Goal: Information Seeking & Learning: Check status

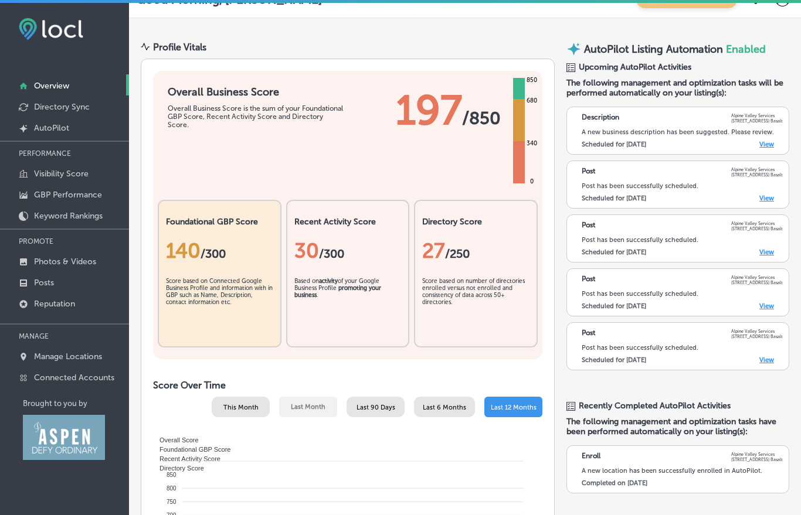
scroll to position [19, 0]
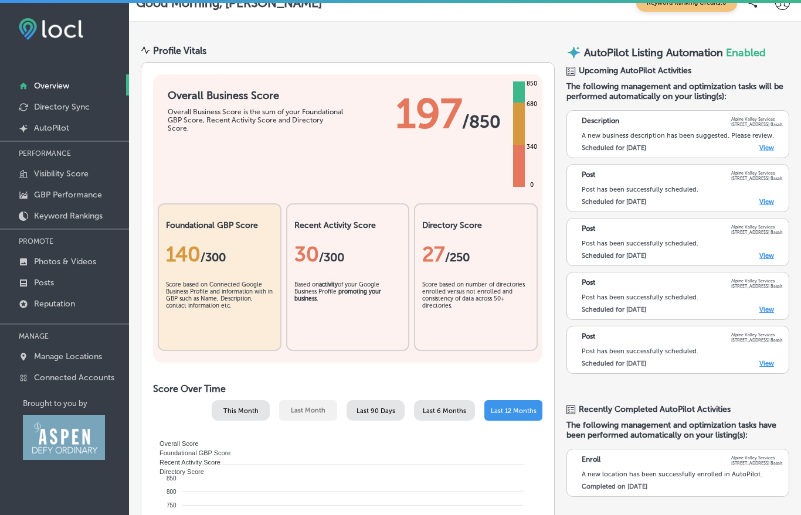
click at [621, 186] on div "Post Alpine Valley Services 40 Sunset Drive STE 1A Basalt Post has been success…" at bounding box center [681, 188] width 201 height 35
click at [764, 206] on link "View" at bounding box center [766, 202] width 15 height 8
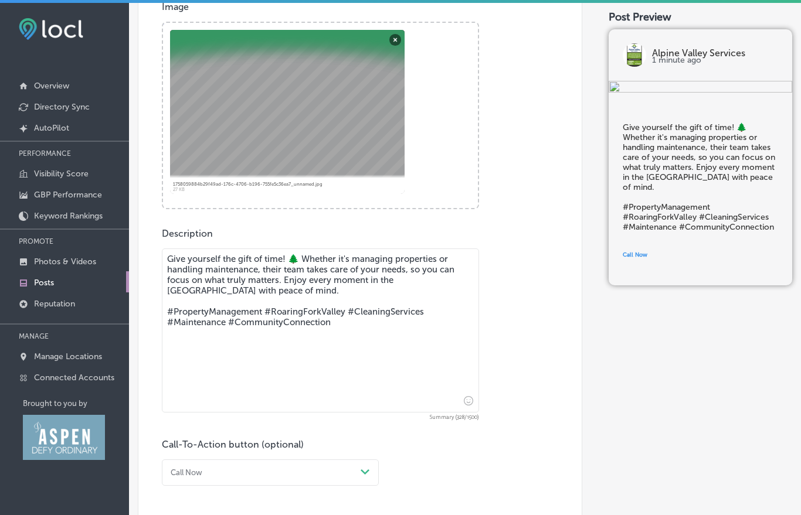
scroll to position [372, 0]
click at [331, 329] on textarea "Give yourself the gift of time! 🌲 Whether it's managing properties or handling …" at bounding box center [320, 329] width 317 height 164
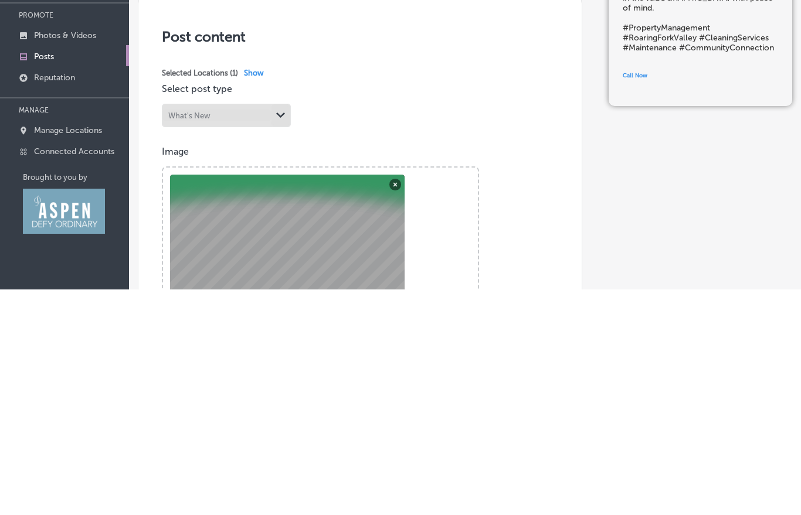
scroll to position [0, 0]
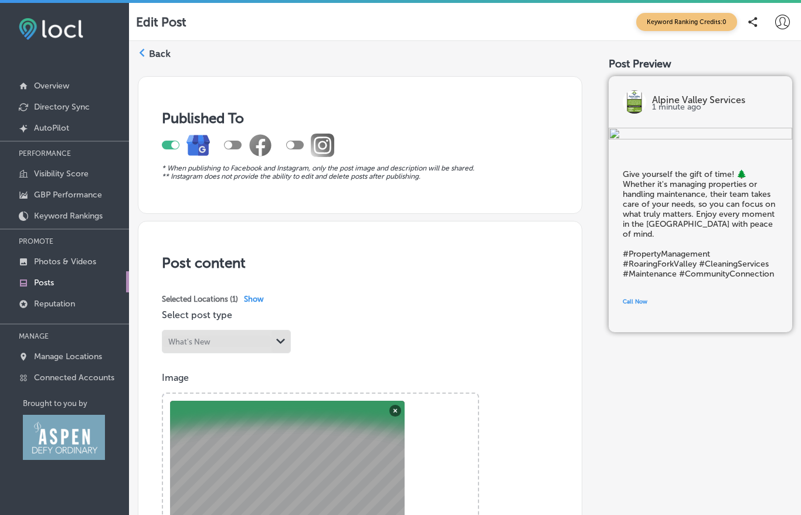
click at [149, 60] on div "Back" at bounding box center [154, 57] width 33 height 23
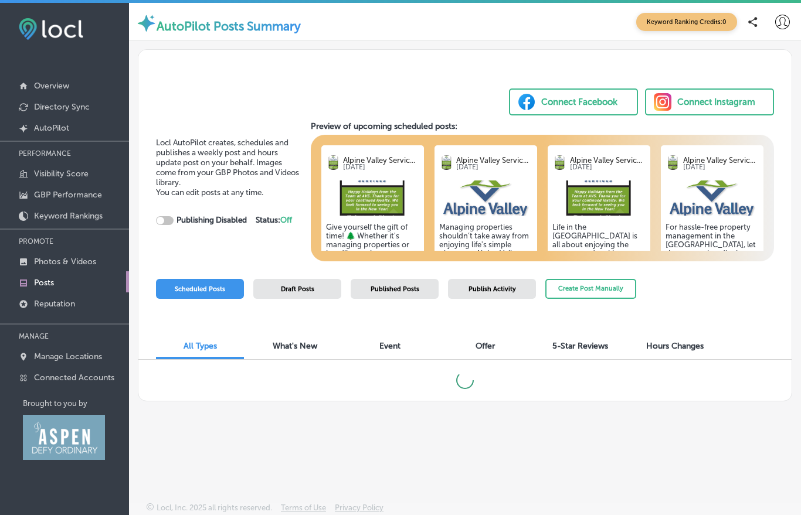
checkbox input "true"
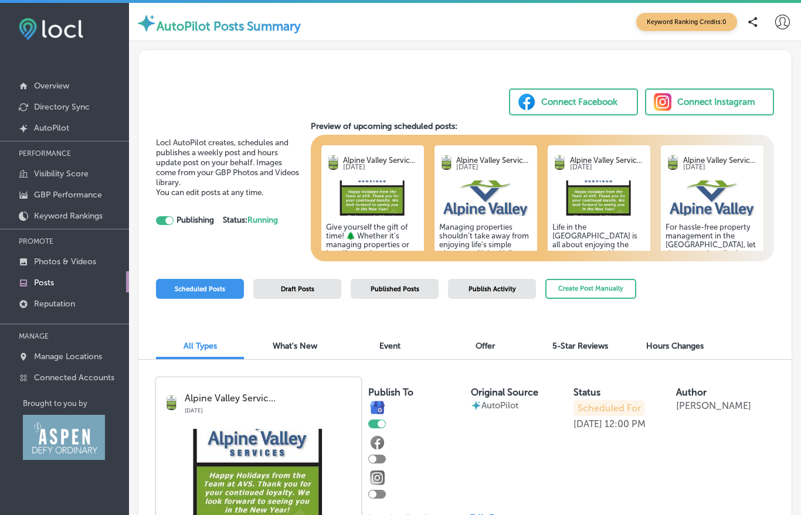
click at [56, 83] on p "Overview" at bounding box center [51, 86] width 35 height 10
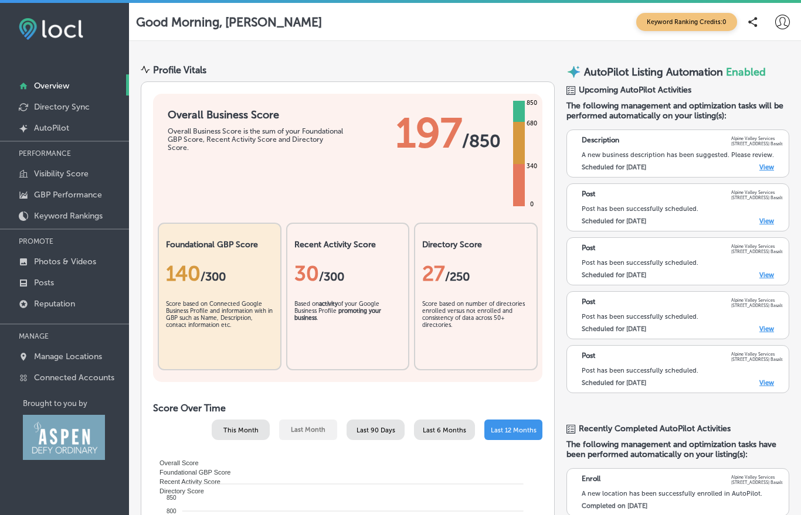
click at [463, 307] on div "Score based on number of directories enrolled versus not enrolled and consisten…" at bounding box center [475, 330] width 107 height 59
click at [53, 179] on p "Visibility Score" at bounding box center [61, 174] width 55 height 10
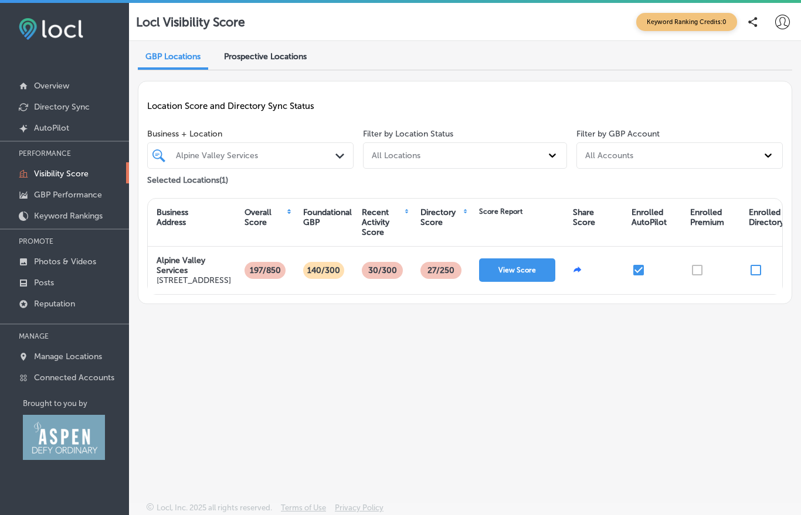
click at [262, 279] on p "197/850" at bounding box center [265, 270] width 38 height 17
click at [322, 279] on p "140/300" at bounding box center [324, 270] width 40 height 17
click at [509, 282] on button "View Score" at bounding box center [517, 269] width 76 height 23
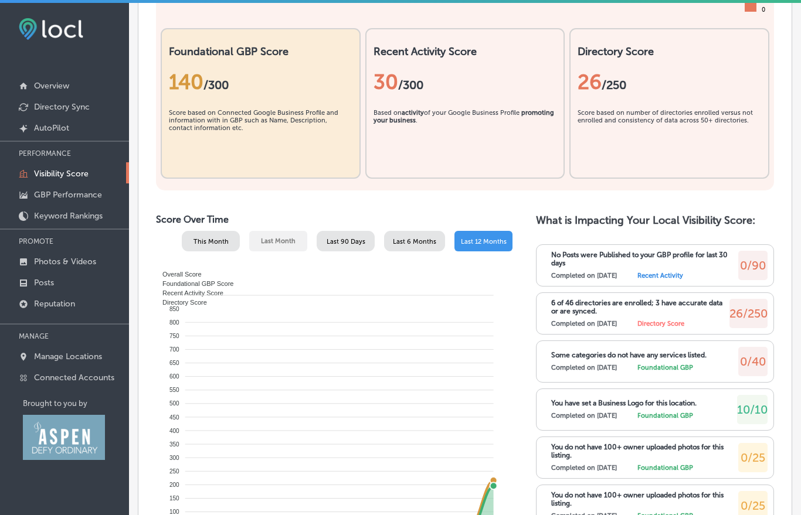
scroll to position [356, 0]
click at [573, 372] on label "Completed on [DATE]" at bounding box center [584, 369] width 66 height 8
click at [579, 371] on label "Completed on [DATE]" at bounding box center [584, 369] width 66 height 8
click at [668, 377] on div "Some categories do not have any services listed. Completed on [DATE] Foundation…" at bounding box center [659, 362] width 216 height 29
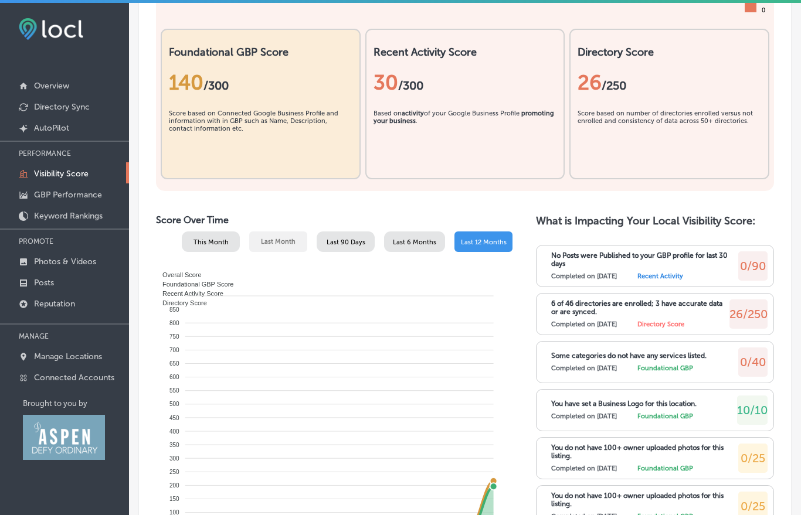
click at [748, 363] on span "0/40" at bounding box center [753, 362] width 26 height 14
click at [746, 417] on span "10/10" at bounding box center [752, 410] width 30 height 14
